Goal: Communication & Community: Answer question/provide support

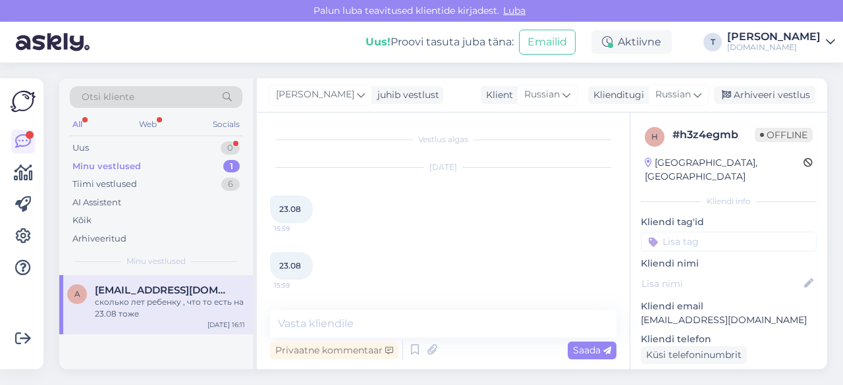
scroll to position [55, 0]
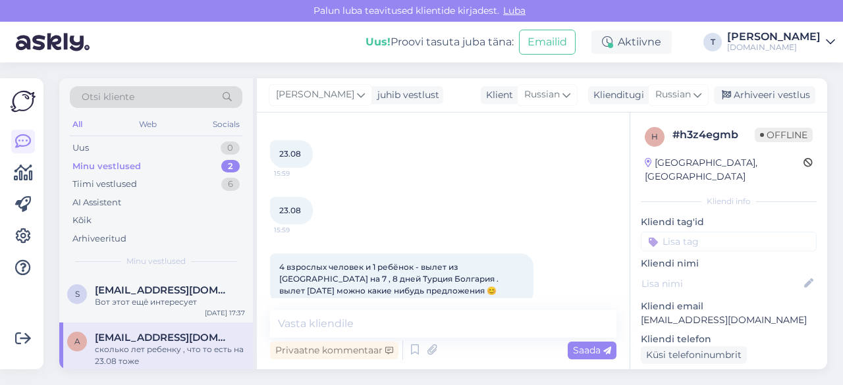
click at [145, 172] on div "Minu vestlused 2" at bounding box center [156, 166] width 172 height 18
click at [140, 302] on div "Вот этот ещё интересует" at bounding box center [170, 302] width 150 height 12
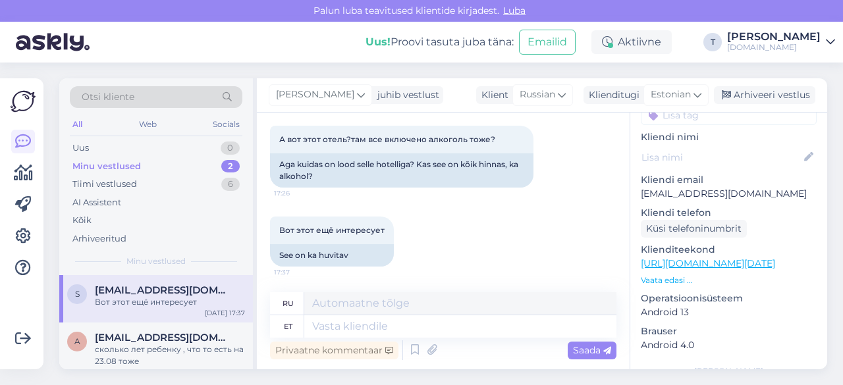
scroll to position [132, 0]
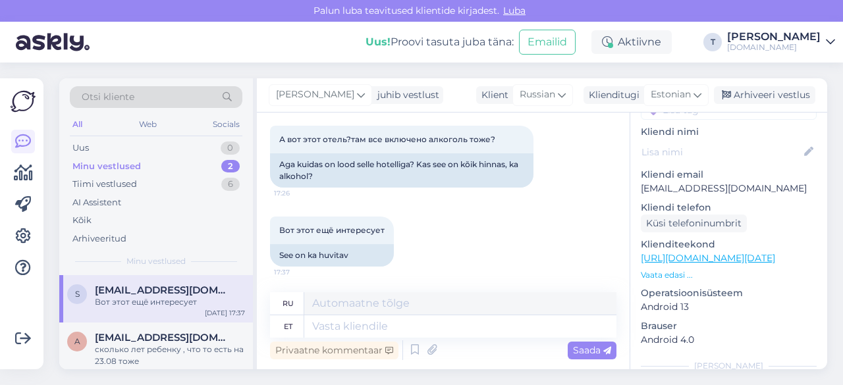
click at [668, 269] on p "Vaata edasi ..." at bounding box center [729, 275] width 176 height 12
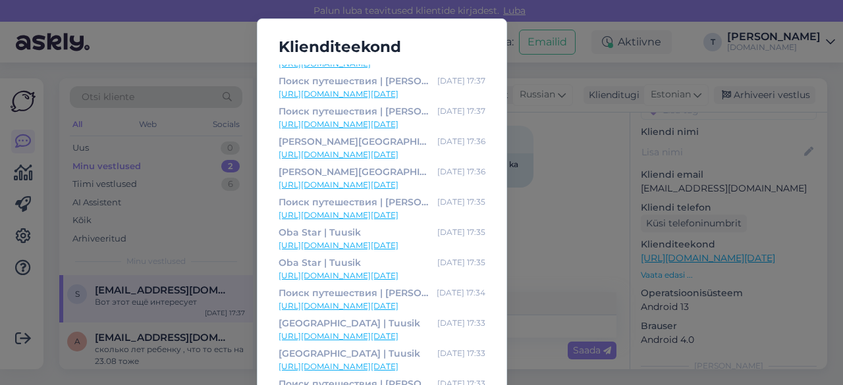
scroll to position [419, 0]
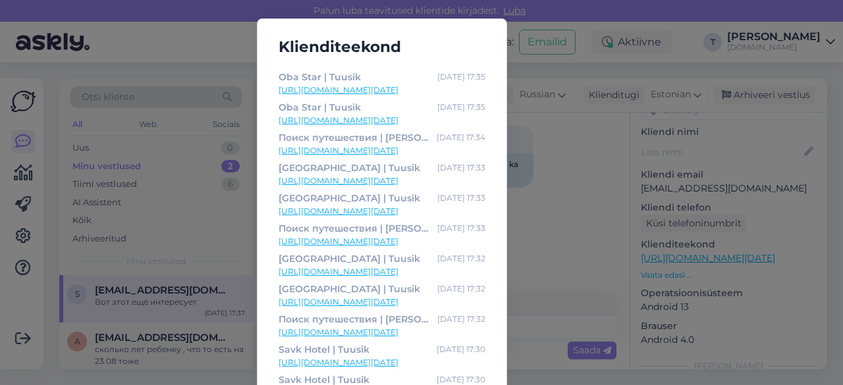
click at [553, 237] on div "Klienditeekond Поиск путешествия | Tuusik [DATE] 17:43 [URL][DOMAIN_NAME][DATE]…" at bounding box center [421, 192] width 843 height 385
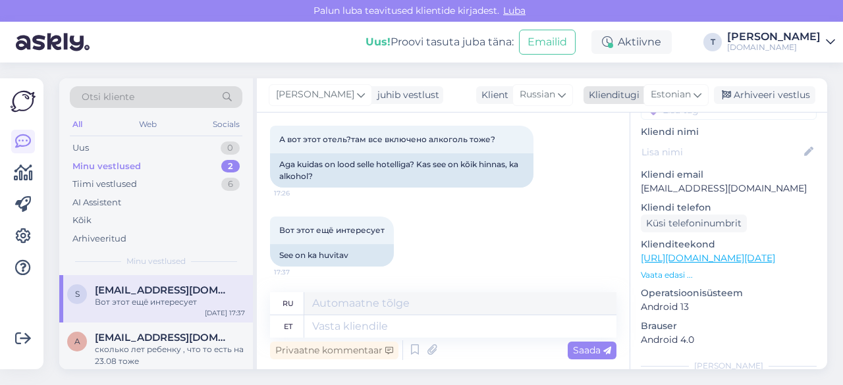
click at [666, 99] on span "Estonian" at bounding box center [670, 95] width 40 height 14
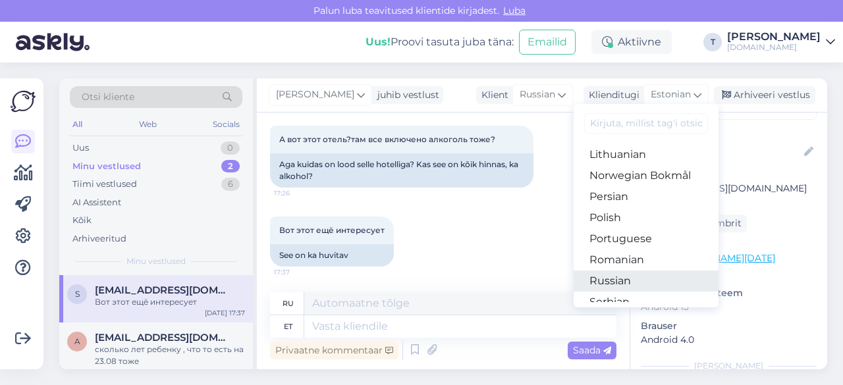
scroll to position [470, 0]
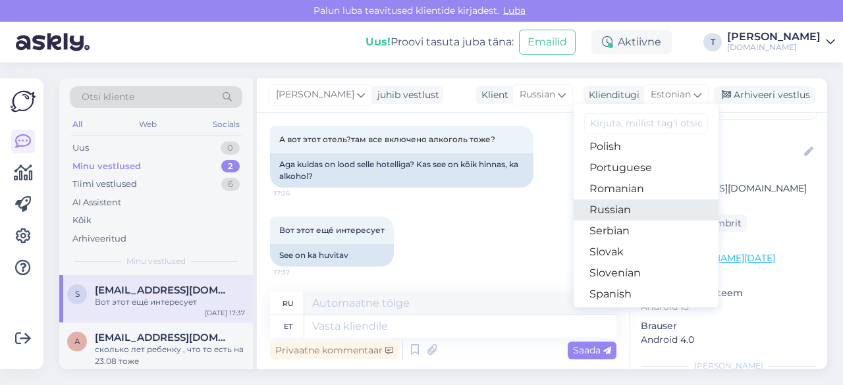
click at [616, 209] on link "Russian" at bounding box center [645, 209] width 145 height 21
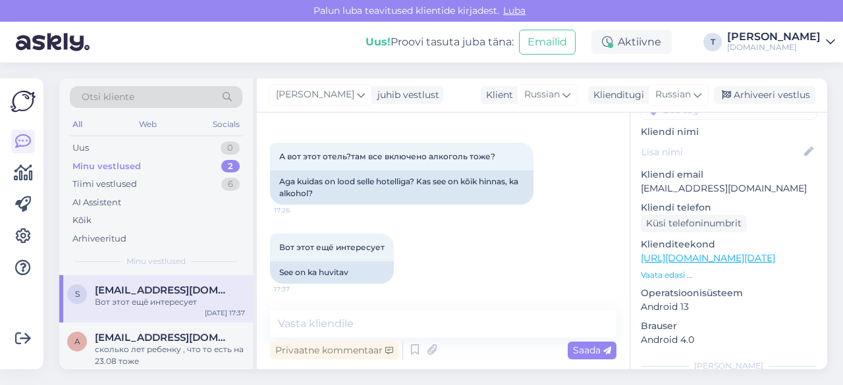
scroll to position [223, 0]
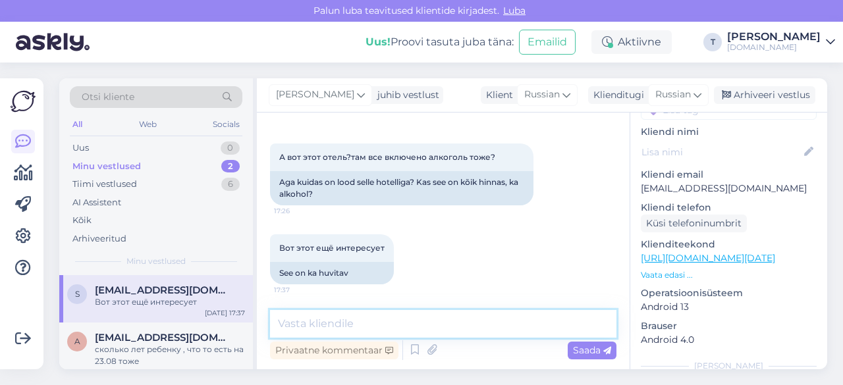
click at [338, 325] on textarea at bounding box center [443, 324] width 346 height 28
type textarea "e"
type textarea "какой отель? вы несколько там смотрели"
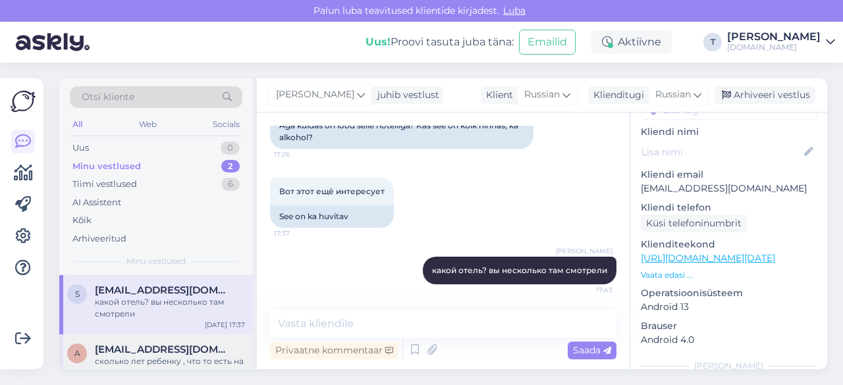
click at [174, 342] on div "a [EMAIL_ADDRESS][DOMAIN_NAME] сколько лет ребенку , что то есть на 23.08 тоже …" at bounding box center [156, 363] width 194 height 59
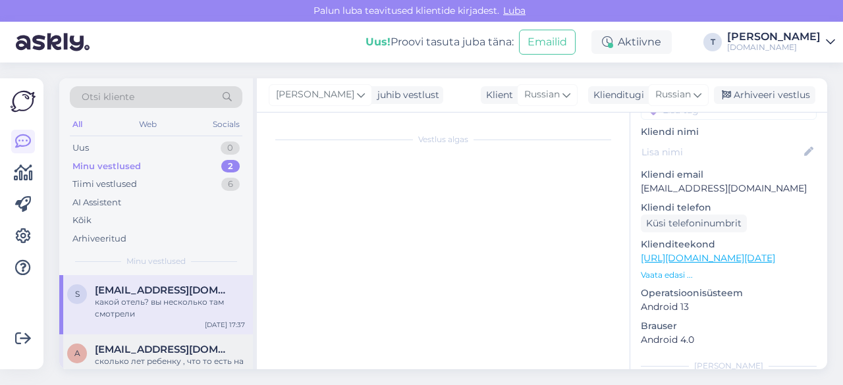
scroll to position [371, 0]
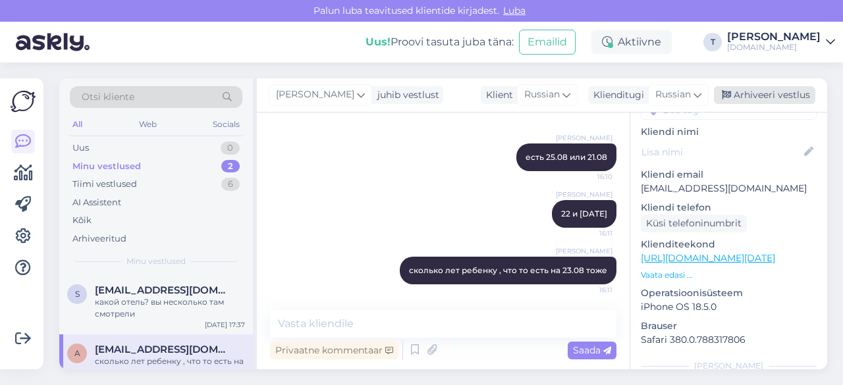
click at [733, 94] on div "Arhiveeri vestlus" at bounding box center [764, 95] width 101 height 18
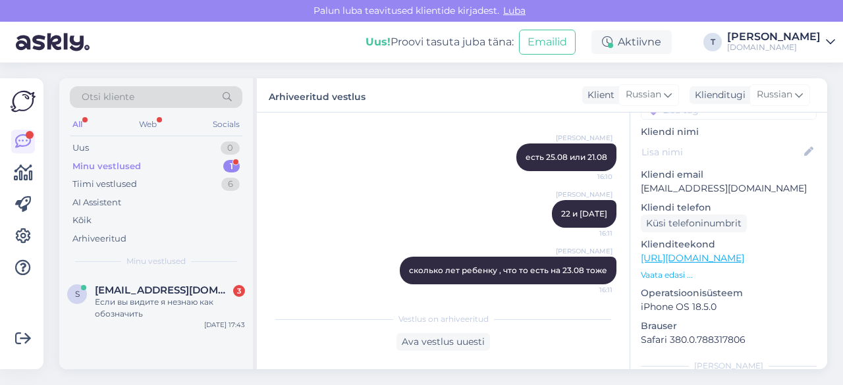
click at [177, 163] on div "Minu vestlused 1" at bounding box center [156, 166] width 172 height 18
click at [176, 301] on div "Если вы видите я незнаю как обозначить" at bounding box center [170, 308] width 150 height 24
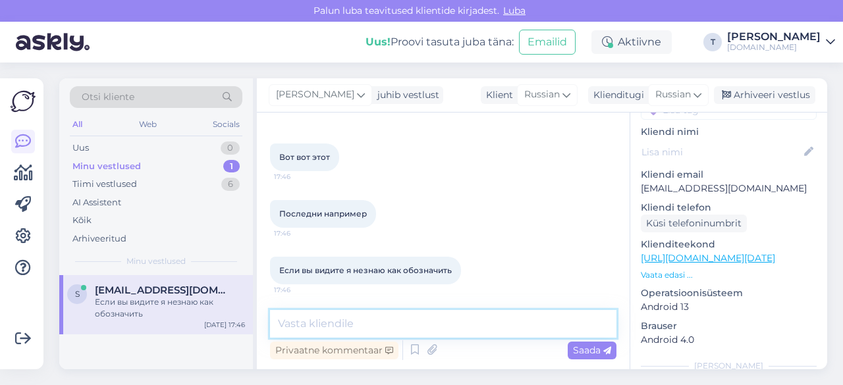
click at [378, 329] on textarea at bounding box center [443, 324] width 346 height 28
type textarea "y"
type textarea "название пишите"
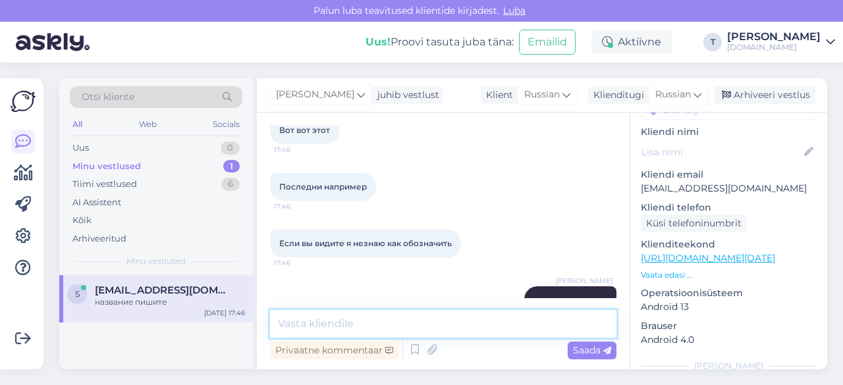
scroll to position [506, 0]
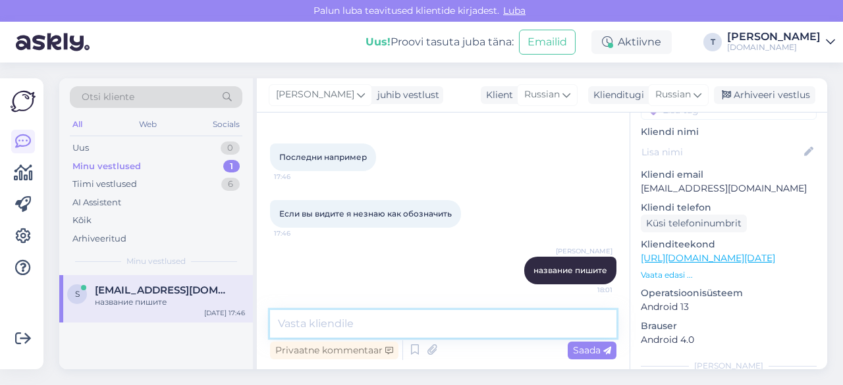
click at [403, 328] on textarea at bounding box center [443, 324] width 346 height 28
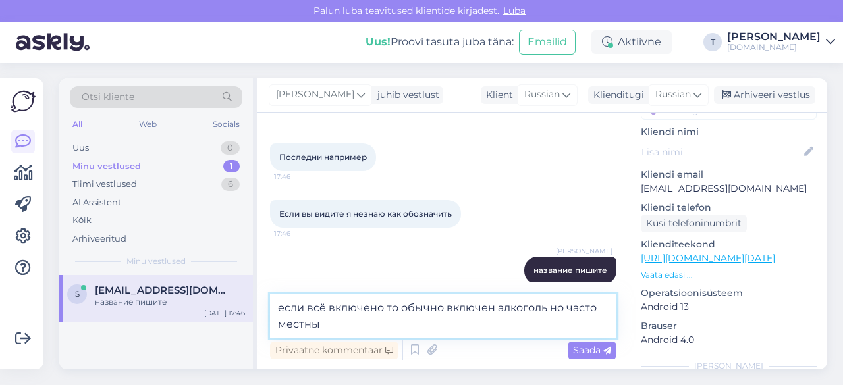
type textarea "если всё включено то обычно включен алкоголь но часто местный"
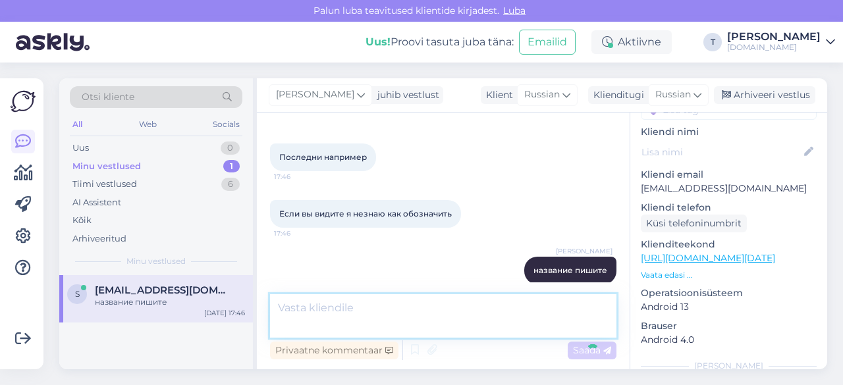
scroll to position [575, 0]
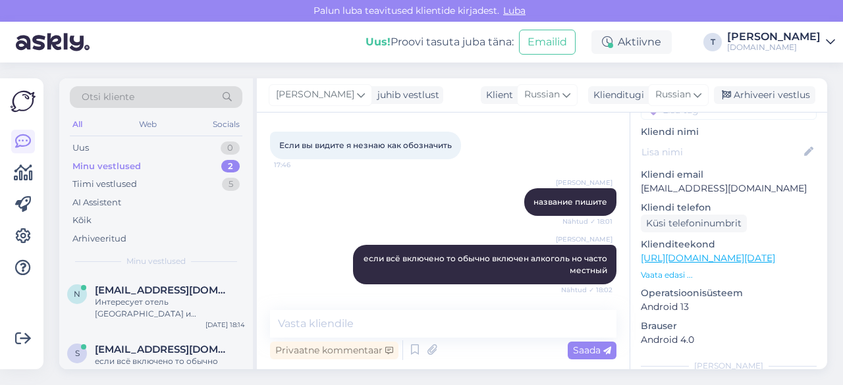
click at [115, 167] on div "Minu vestlused" at bounding box center [106, 166] width 68 height 13
click at [136, 308] on div "Интересует отель [GEOGRAPHIC_DATA] и [GEOGRAPHIC_DATA]. Период вылета [DATE]-[D…" at bounding box center [170, 308] width 150 height 24
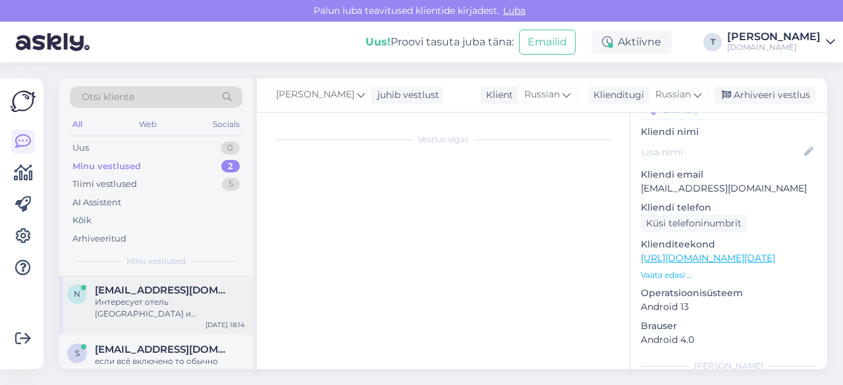
scroll to position [26, 0]
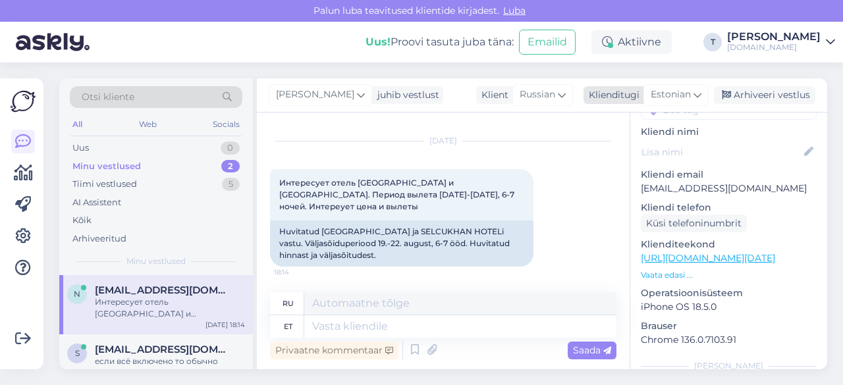
click at [679, 94] on span "Estonian" at bounding box center [670, 95] width 40 height 14
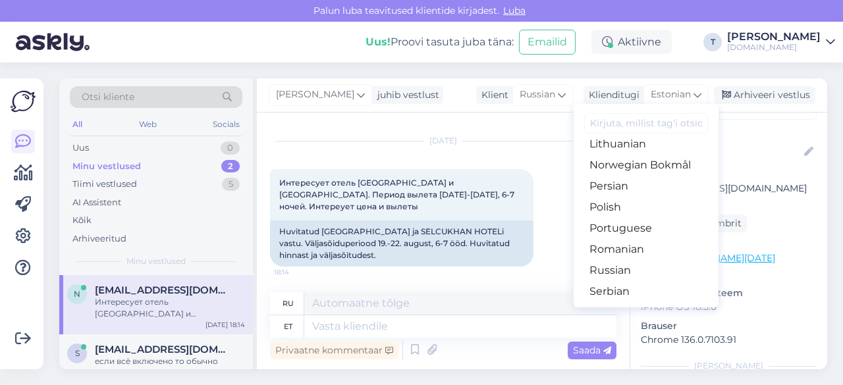
scroll to position [409, 0]
click at [631, 269] on link "Russian" at bounding box center [645, 270] width 145 height 21
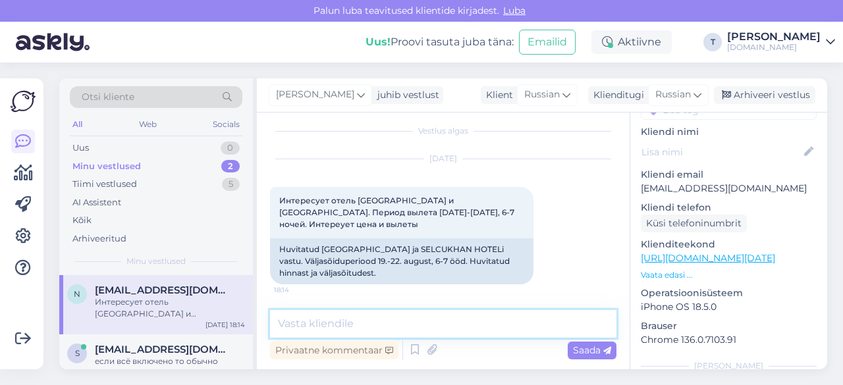
click at [388, 328] on textarea at bounding box center [443, 324] width 346 height 28
type textarea "L"
type textarea "Добрый день , есть 3 места на самолет"
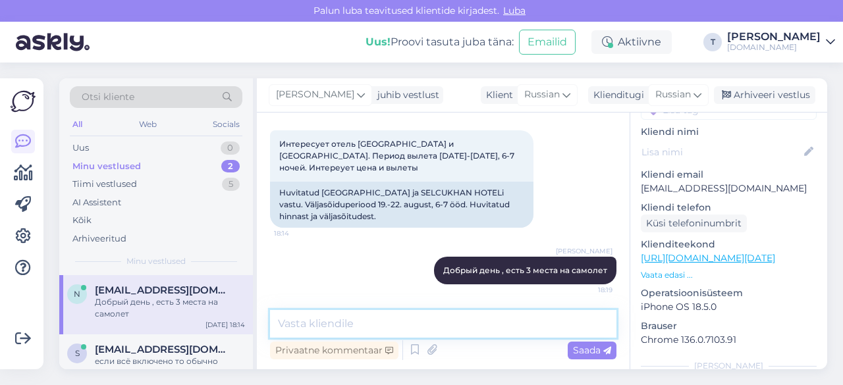
click at [332, 325] on textarea at bounding box center [443, 324] width 346 height 28
type textarea "20.08"
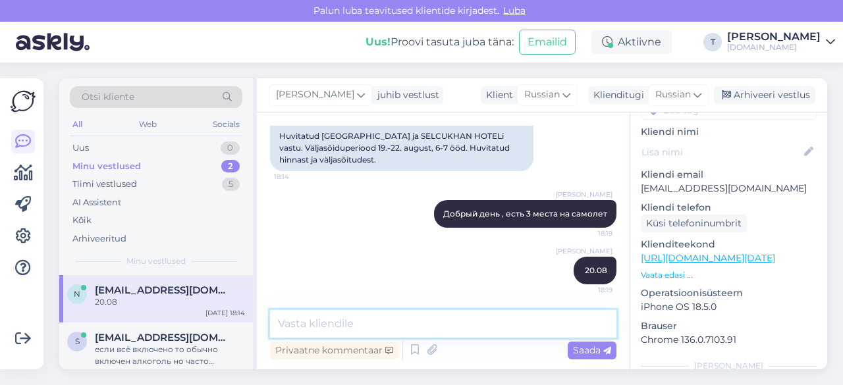
paste textarea "SELCUKHAN HOTEL 4*"
type textarea "SELCUKHAN HOTEL 4* 6 ночей 1702€ на двоих"
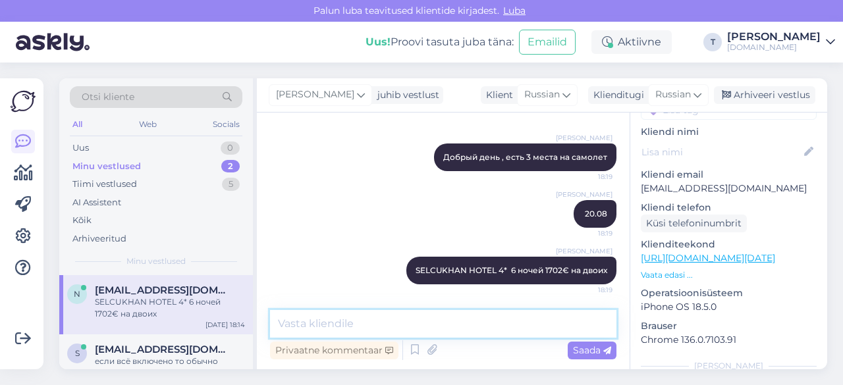
paste textarea "al.[GEOGRAPHIC_DATA] 7.7 [GEOGRAPHIC_DATA] & SPA 4*"
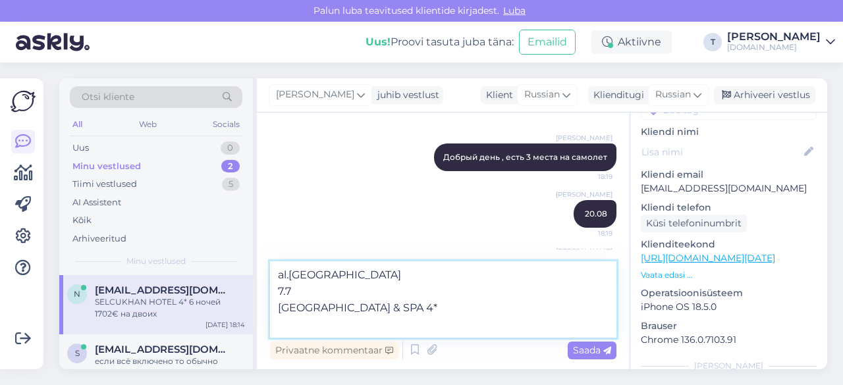
drag, startPoint x: 295, startPoint y: 308, endPoint x: 254, endPoint y: 290, distance: 44.5
click at [254, 290] on div "Otsi kliente All Web Socials Uus 0 Minu vestlused 2 Tiimi vestlused 5 AI Assist…" at bounding box center [443, 223] width 768 height 291
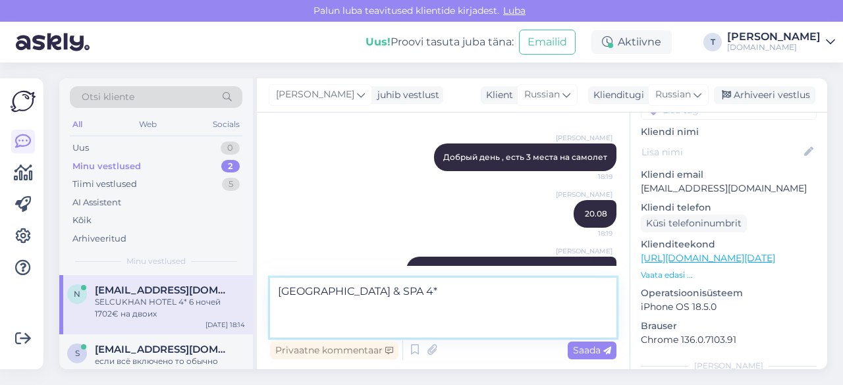
click at [507, 326] on textarea "[GEOGRAPHIC_DATA] & SPA 4*" at bounding box center [443, 308] width 346 height 60
click at [274, 327] on textarea "[GEOGRAPHIC_DATA] & SPA 4* 1718€" at bounding box center [443, 308] width 346 height 60
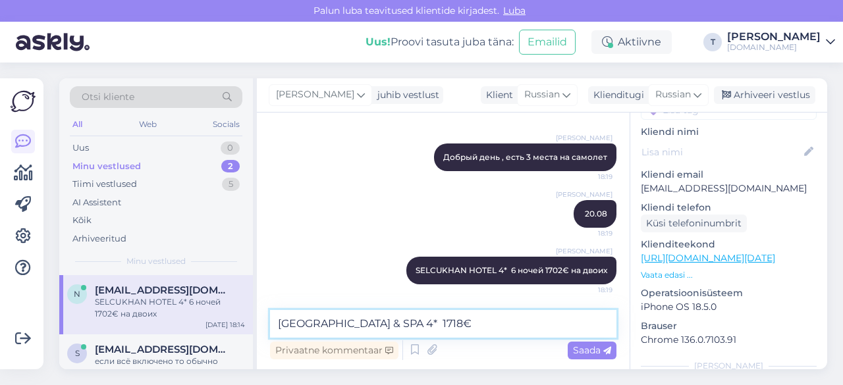
click at [454, 322] on textarea "[GEOGRAPHIC_DATA] & SPA 4* 1718€" at bounding box center [443, 324] width 346 height 28
click at [567, 322] on textarea "[GEOGRAPHIC_DATA] & SPA 4* 6 ночей 1718€" at bounding box center [443, 324] width 346 height 28
type textarea "VIKING GARDEN HOTEL & SPA 4* 6 ночей 1718€ на двоих"
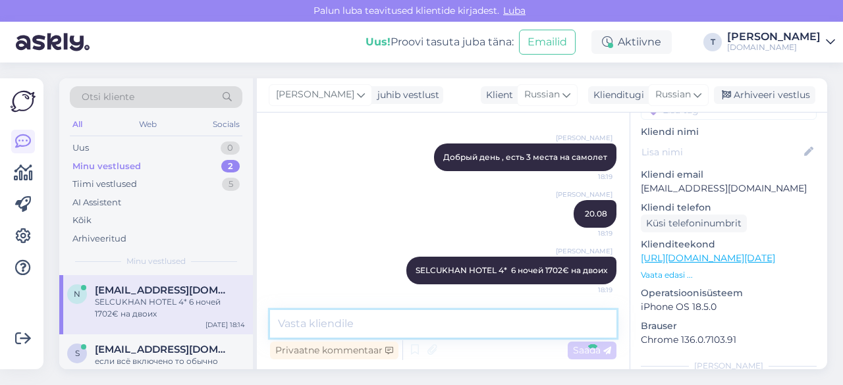
scroll to position [235, 0]
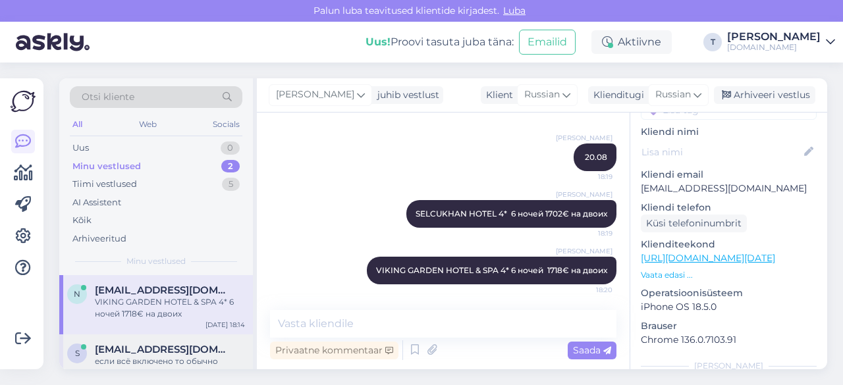
click at [129, 360] on div "если всё включено то обычно включен алкоголь но часто местный" at bounding box center [170, 368] width 150 height 24
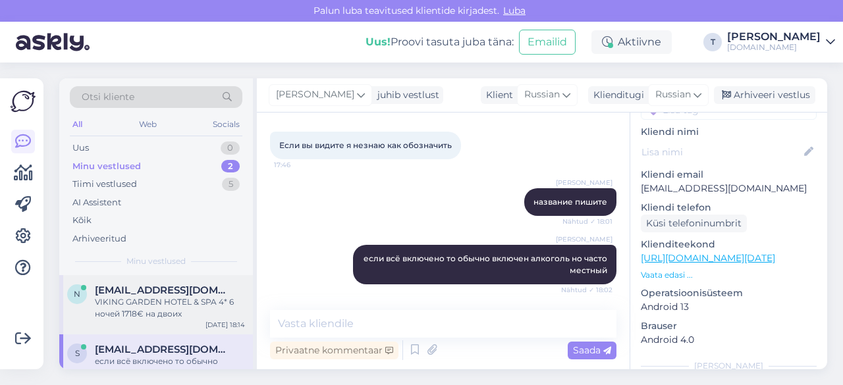
click at [151, 305] on div "VIKING GARDEN HOTEL & SPA 4* 6 ночей 1718€ на двоих" at bounding box center [170, 308] width 150 height 24
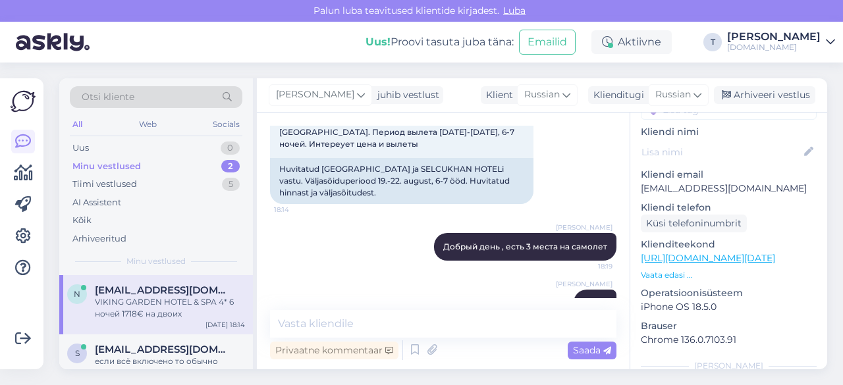
scroll to position [0, 0]
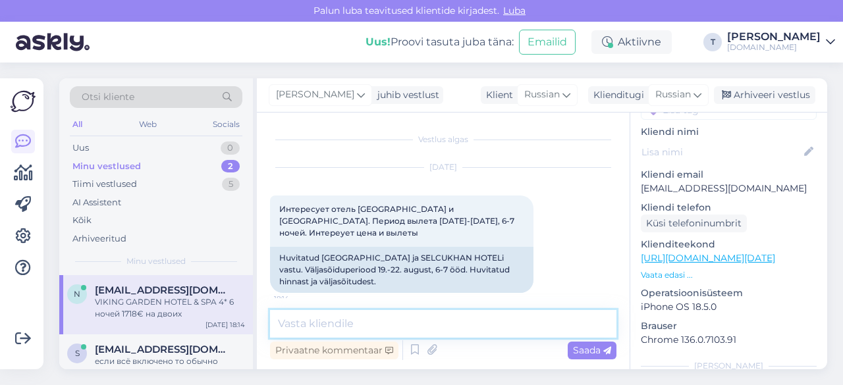
click at [361, 316] on textarea at bounding box center [443, 324] width 346 height 28
type textarea "вылет 23.30 из [GEOGRAPHIC_DATA] и назад в 23.30"
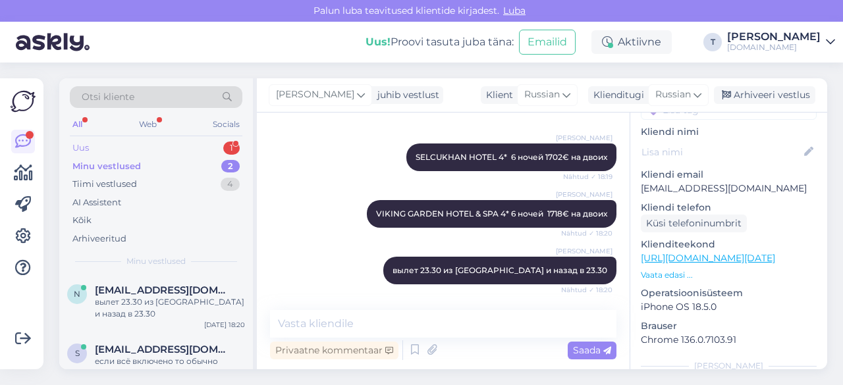
click at [204, 143] on div "Uus 1" at bounding box center [156, 148] width 172 height 18
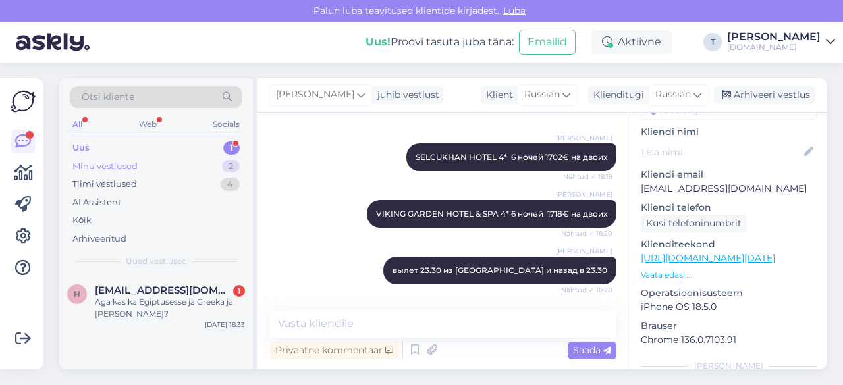
click at [154, 160] on div "Minu vestlused 2" at bounding box center [156, 166] width 172 height 18
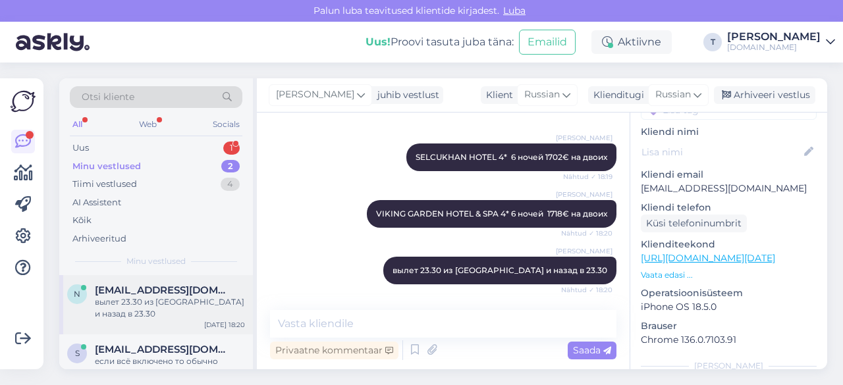
click at [144, 297] on div "вылет 23.30 из [GEOGRAPHIC_DATA] и назад в 23.30" at bounding box center [170, 308] width 150 height 24
click at [166, 297] on div "вылет 23.30 из [GEOGRAPHIC_DATA] и назад в 23.30" at bounding box center [170, 308] width 150 height 24
click at [182, 150] on div "Uus 1" at bounding box center [156, 148] width 172 height 18
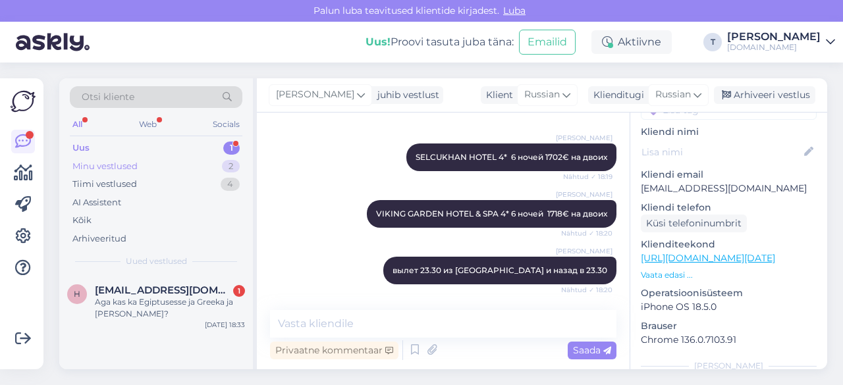
click at [182, 167] on div "Minu vestlused 2" at bounding box center [156, 166] width 172 height 18
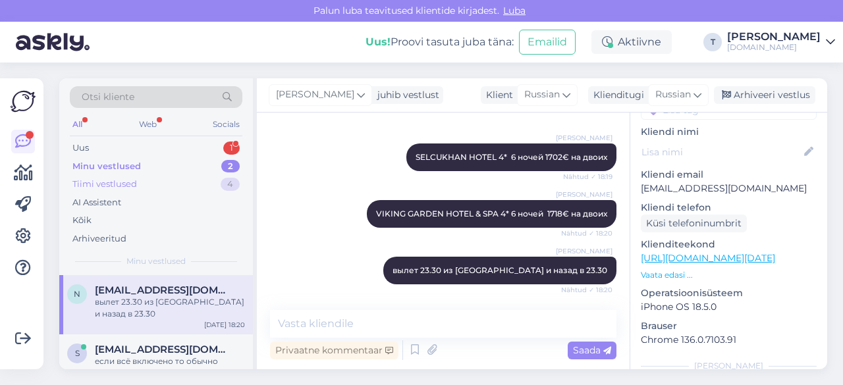
click at [180, 186] on div "Tiimi vestlused 4" at bounding box center [156, 184] width 172 height 18
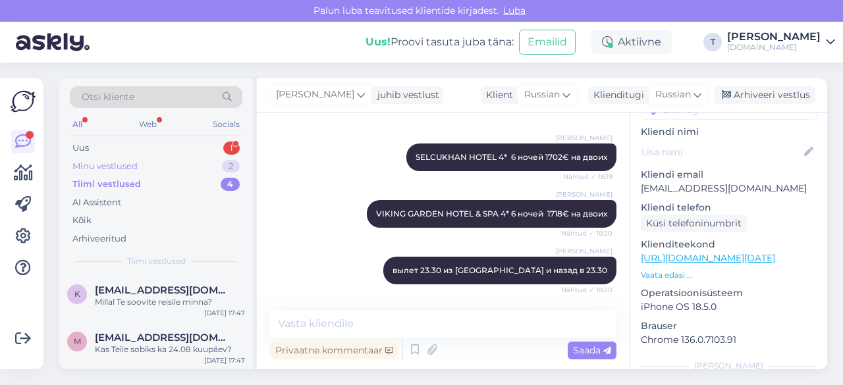
click at [180, 165] on div "Minu vestlused 2" at bounding box center [156, 166] width 172 height 18
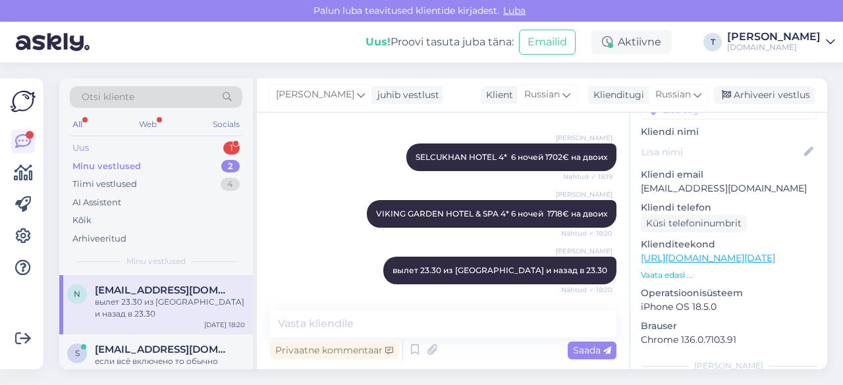
click at [183, 144] on div "Uus 1" at bounding box center [156, 148] width 172 height 18
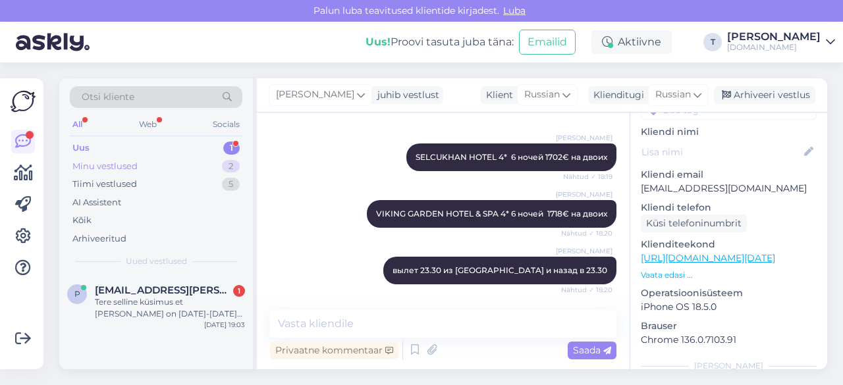
click at [156, 157] on div "Minu vestlused 2" at bounding box center [156, 166] width 172 height 18
